Goal: Entertainment & Leisure: Consume media (video, audio)

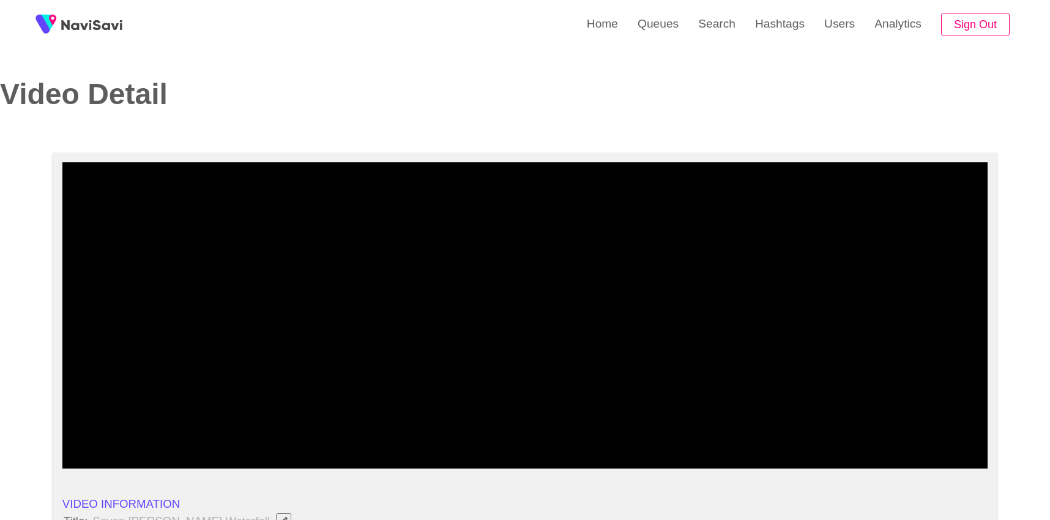
select select "**********"
select select "**"
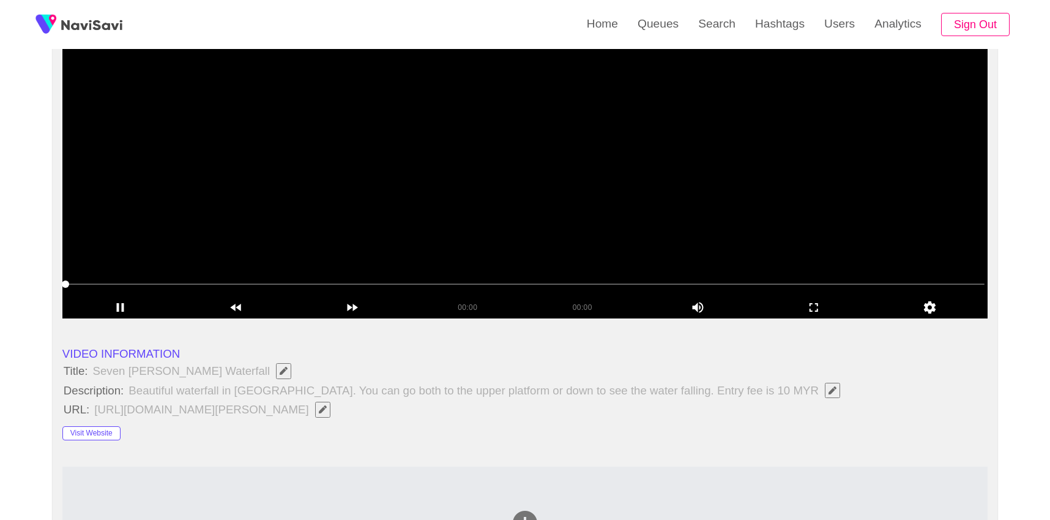
scroll to position [149, 0]
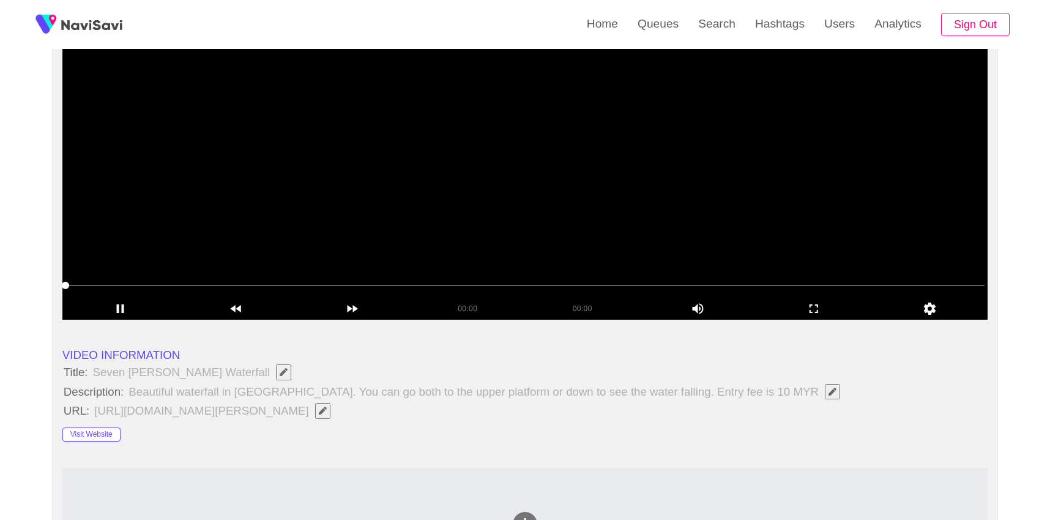
click at [614, 214] on video at bounding box center [525, 166] width 926 height 306
click at [818, 312] on icon "add" at bounding box center [814, 308] width 115 height 15
click at [548, 226] on video at bounding box center [525, 166] width 926 height 306
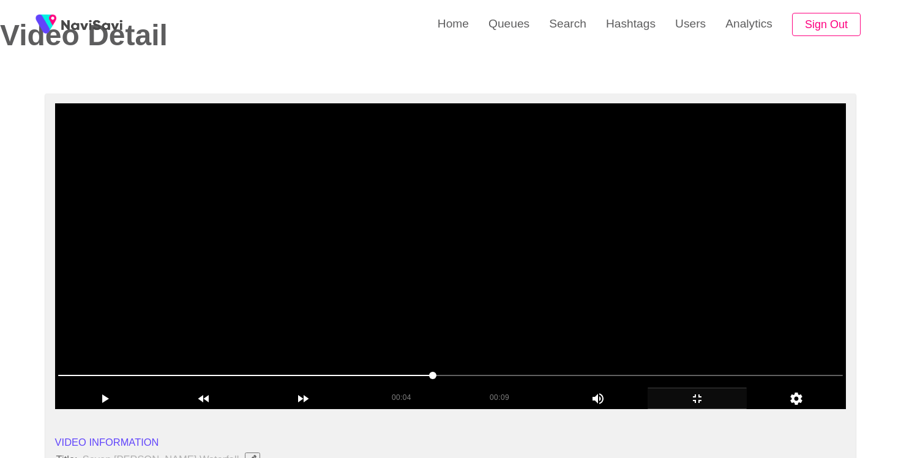
scroll to position [88, 0]
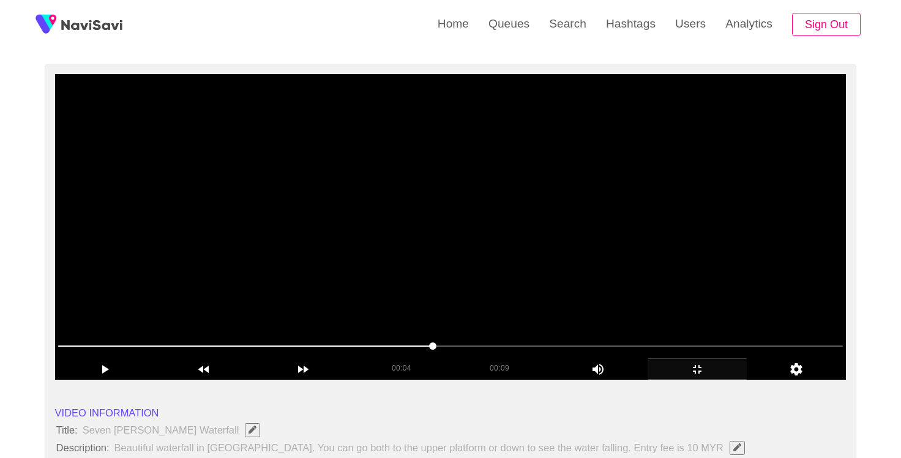
click at [495, 317] on video at bounding box center [450, 227] width 791 height 306
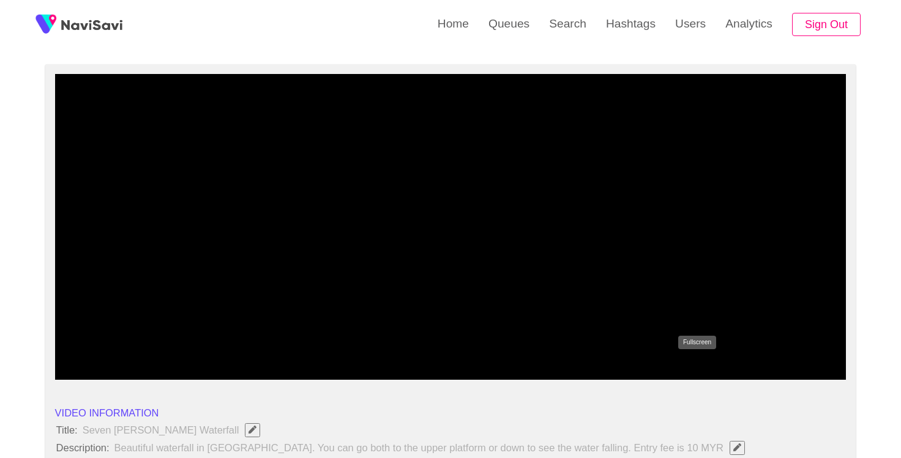
click at [708, 378] on div "add" at bounding box center [697, 369] width 99 height 21
click at [698, 373] on icon "add" at bounding box center [697, 369] width 98 height 15
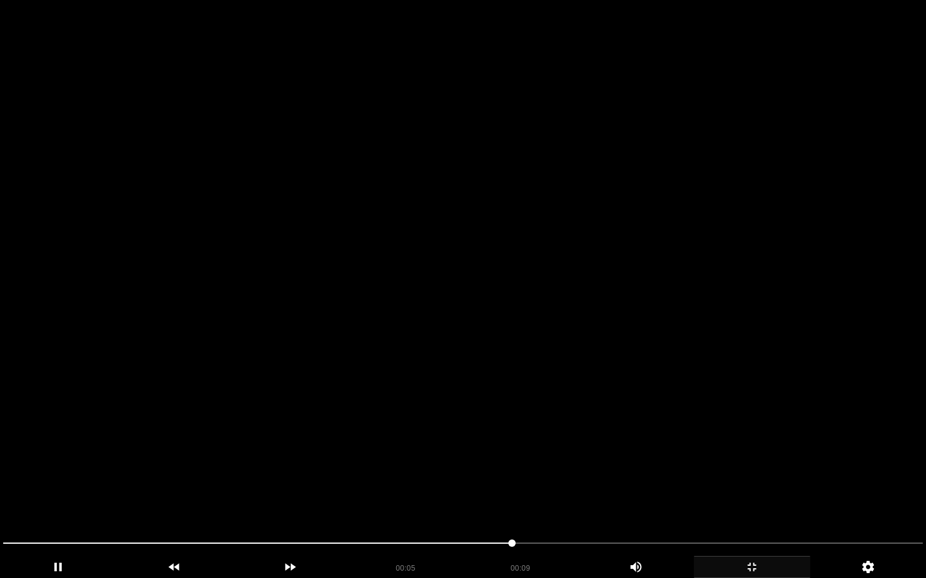
click at [389, 435] on video at bounding box center [463, 289] width 926 height 578
